Goal: Task Accomplishment & Management: Complete application form

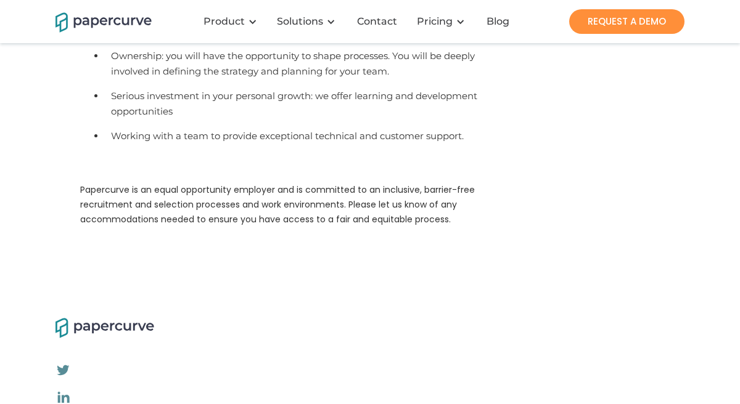
scroll to position [1376, 0]
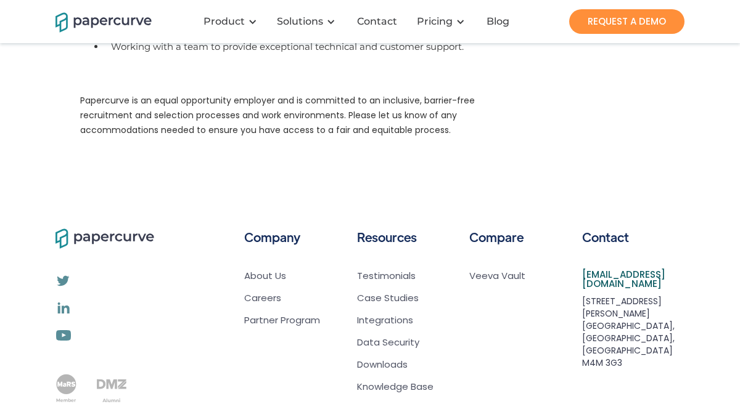
click at [310, 202] on div "Company About Us Careers Partner Program Resources Testimonials Case Studies In…" at bounding box center [370, 342] width 740 height 281
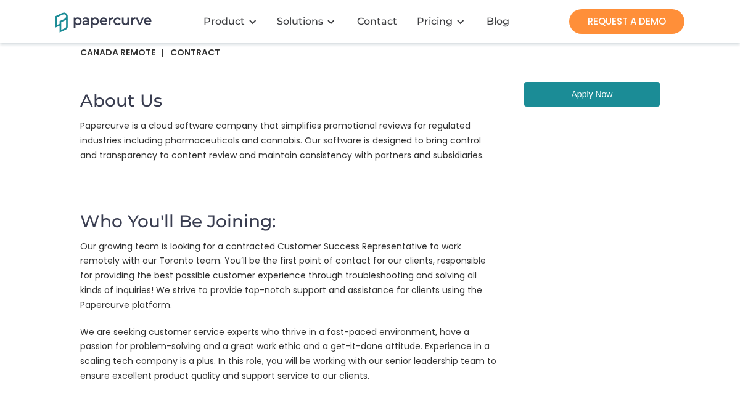
scroll to position [0, 0]
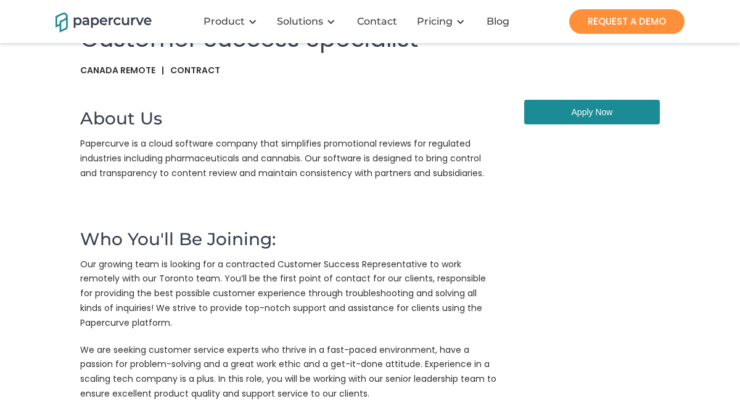
click at [574, 113] on link "Apply Now" at bounding box center [592, 112] width 136 height 25
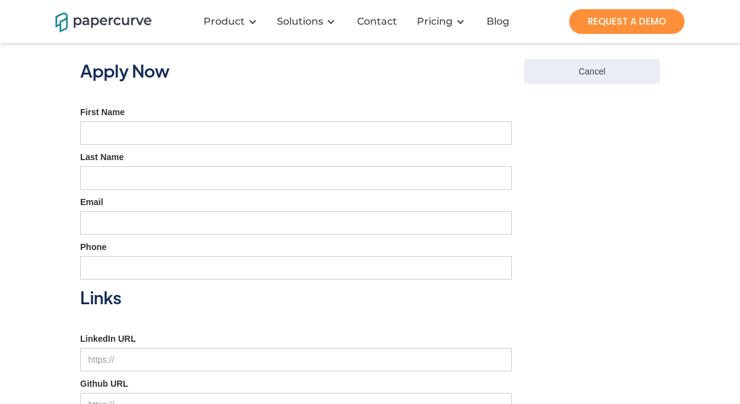
scroll to position [38, 0]
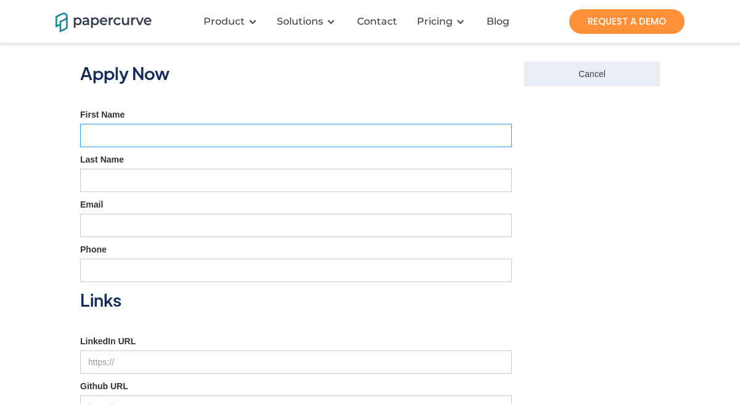
click at [311, 131] on input "First Name" at bounding box center [296, 135] width 432 height 23
type input "Nnenna"
type input "Abagha"
type input "[EMAIL_ADDRESS][DOMAIN_NAME]"
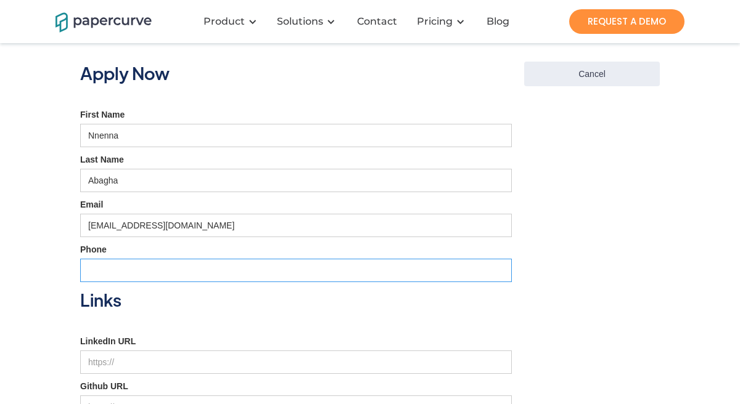
type input "4168224577"
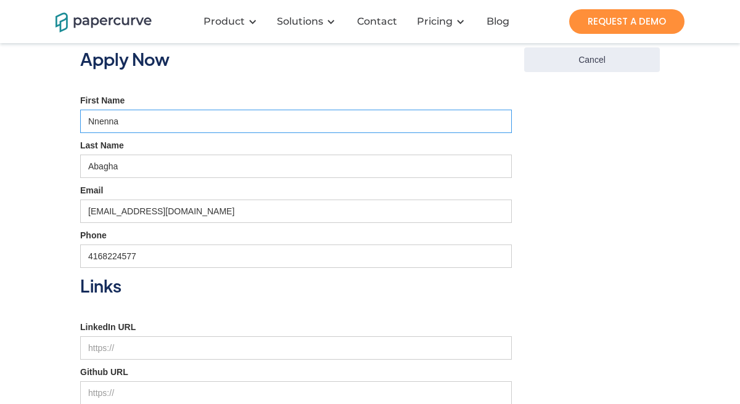
scroll to position [61, 0]
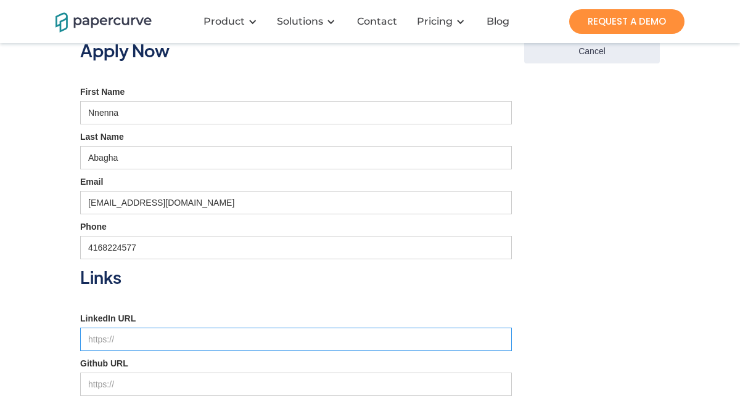
click at [214, 341] on input "LinkedIn URL" at bounding box center [296, 339] width 432 height 23
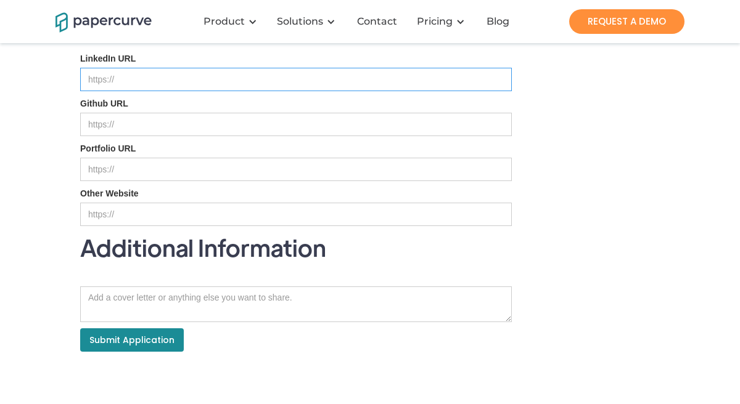
scroll to position [324, 0]
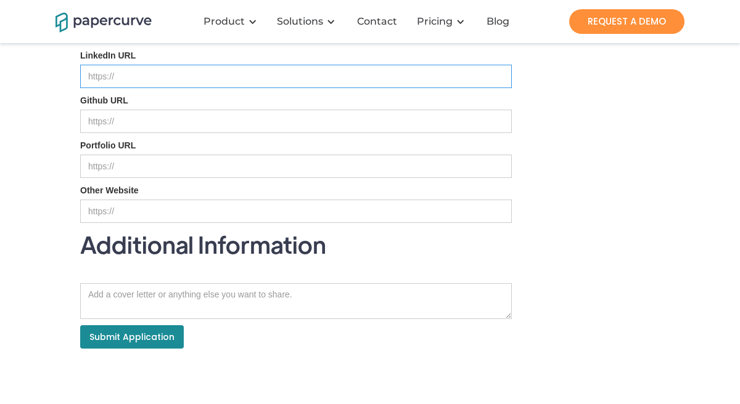
paste input "[URL][DOMAIN_NAME]"
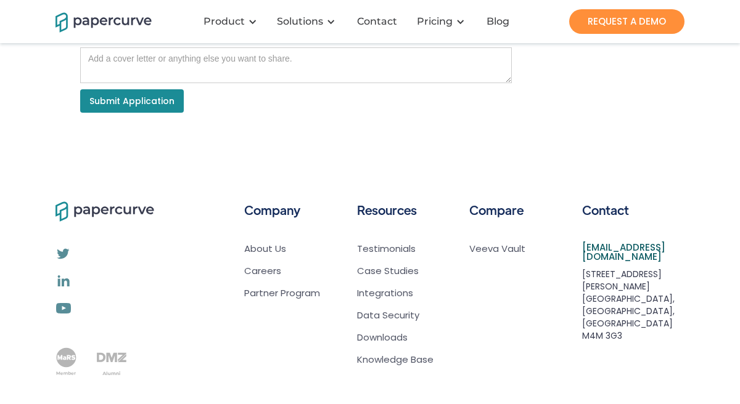
scroll to position [567, 0]
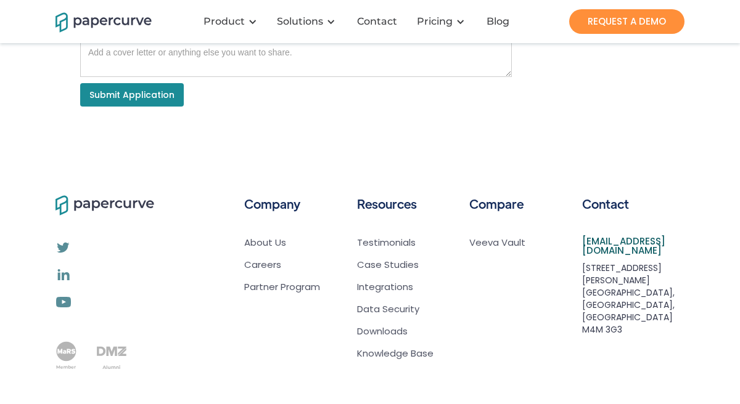
type input "[URL][DOMAIN_NAME]"
click at [181, 100] on input "Submit Application" at bounding box center [132, 94] width 104 height 23
type input "Please wait..."
